Goal: Find contact information: Find contact information

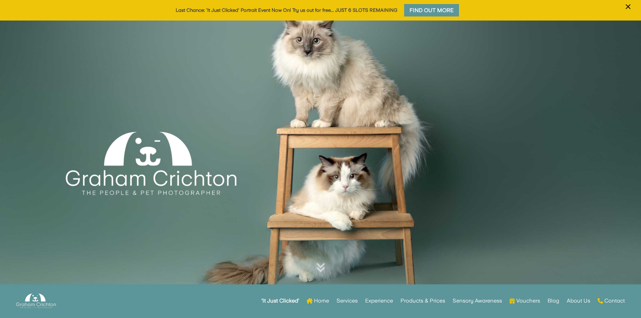
click at [157, 139] on div at bounding box center [320, 164] width 641 height 286
click at [160, 132] on div at bounding box center [320, 164] width 641 height 286
click at [437, 112] on div at bounding box center [320, 164] width 641 height 286
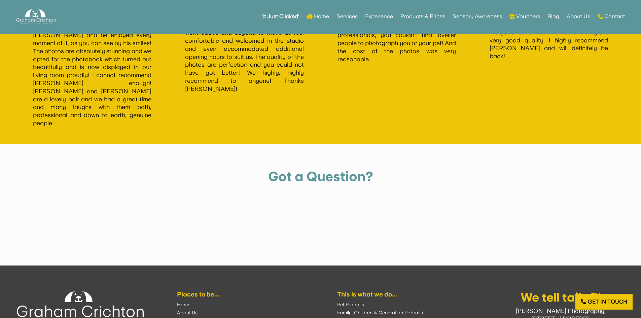
scroll to position [1569, 0]
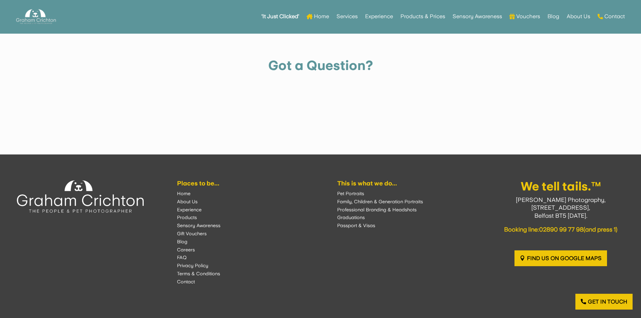
click at [180, 279] on font "Contact" at bounding box center [186, 281] width 18 height 5
click at [182, 279] on font "Contact" at bounding box center [186, 281] width 18 height 5
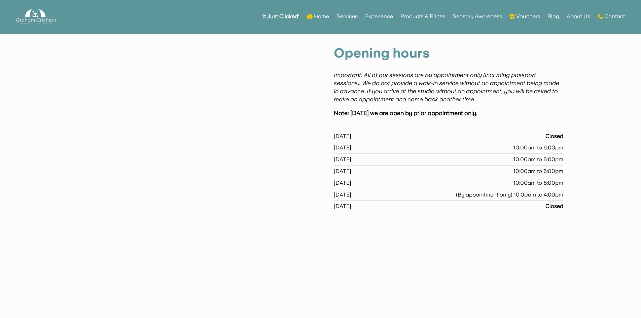
scroll to position [448, 0]
